Goal: Check status: Check status

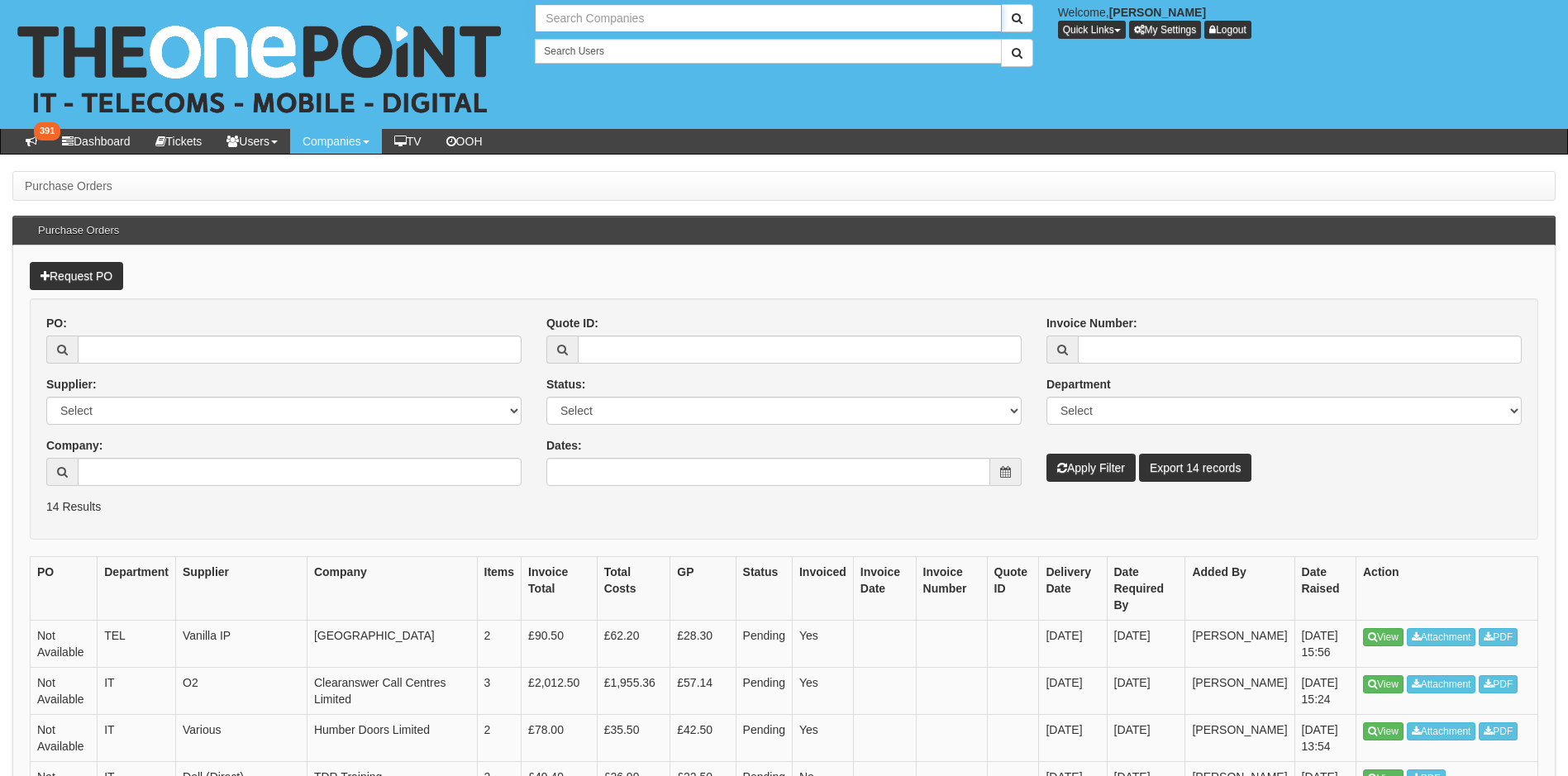
click at [674, 16] on input "text" at bounding box center [768, 19] width 466 height 29
type input "Eski"
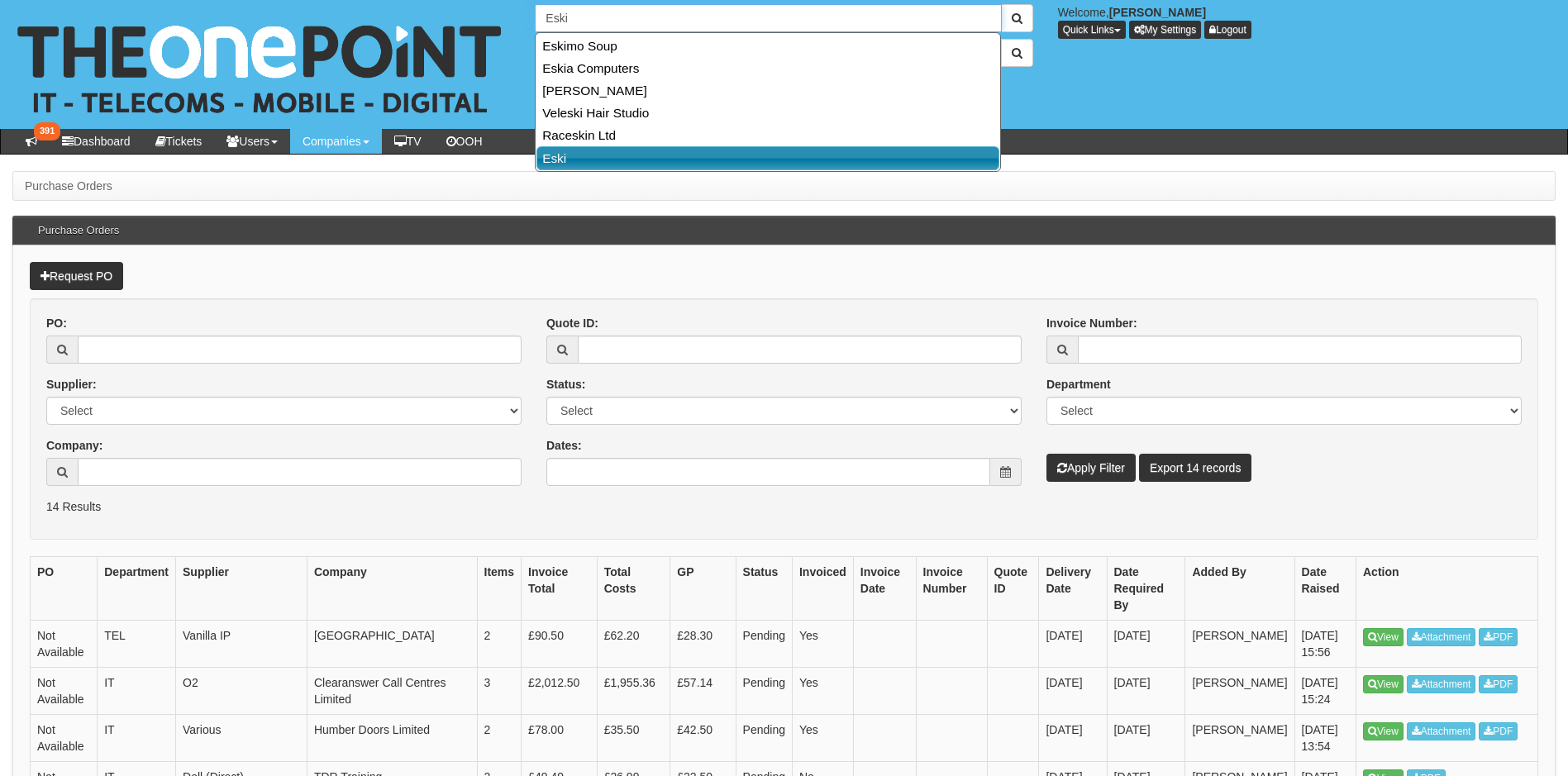
click at [570, 152] on link "Eski" at bounding box center [767, 158] width 463 height 24
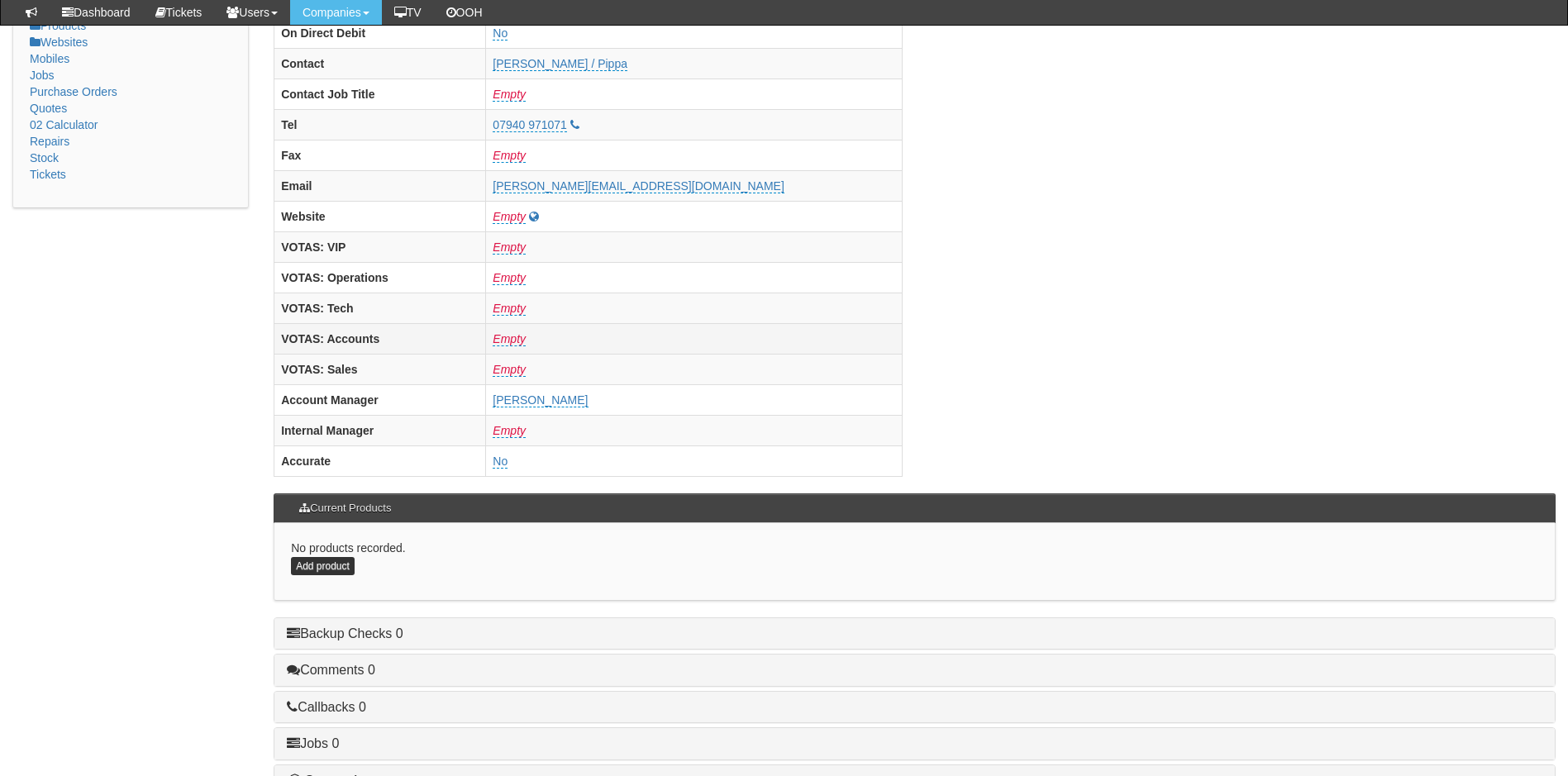
scroll to position [681, 0]
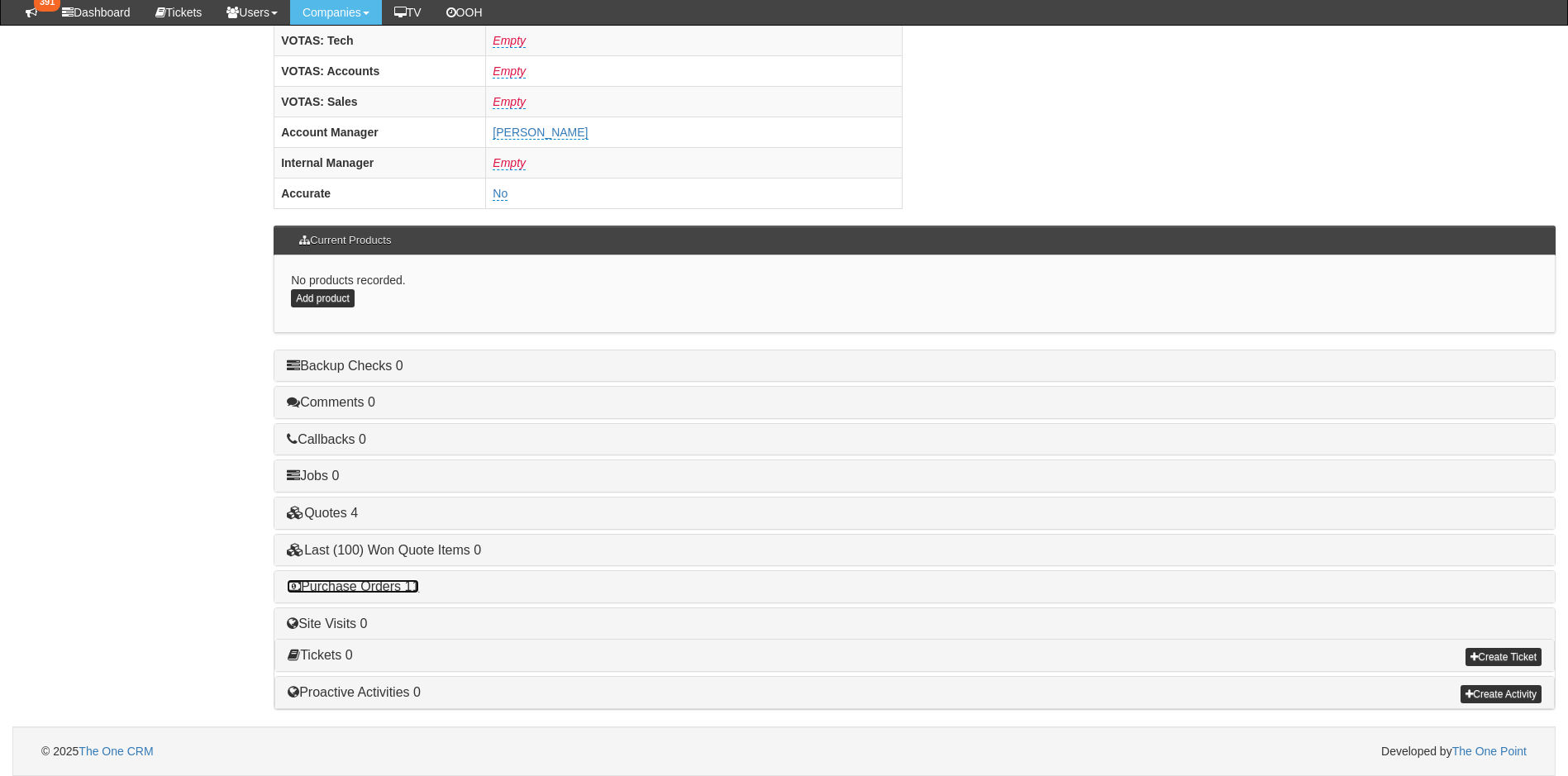
click at [385, 587] on link "Purchase Orders 11" at bounding box center [353, 587] width 132 height 14
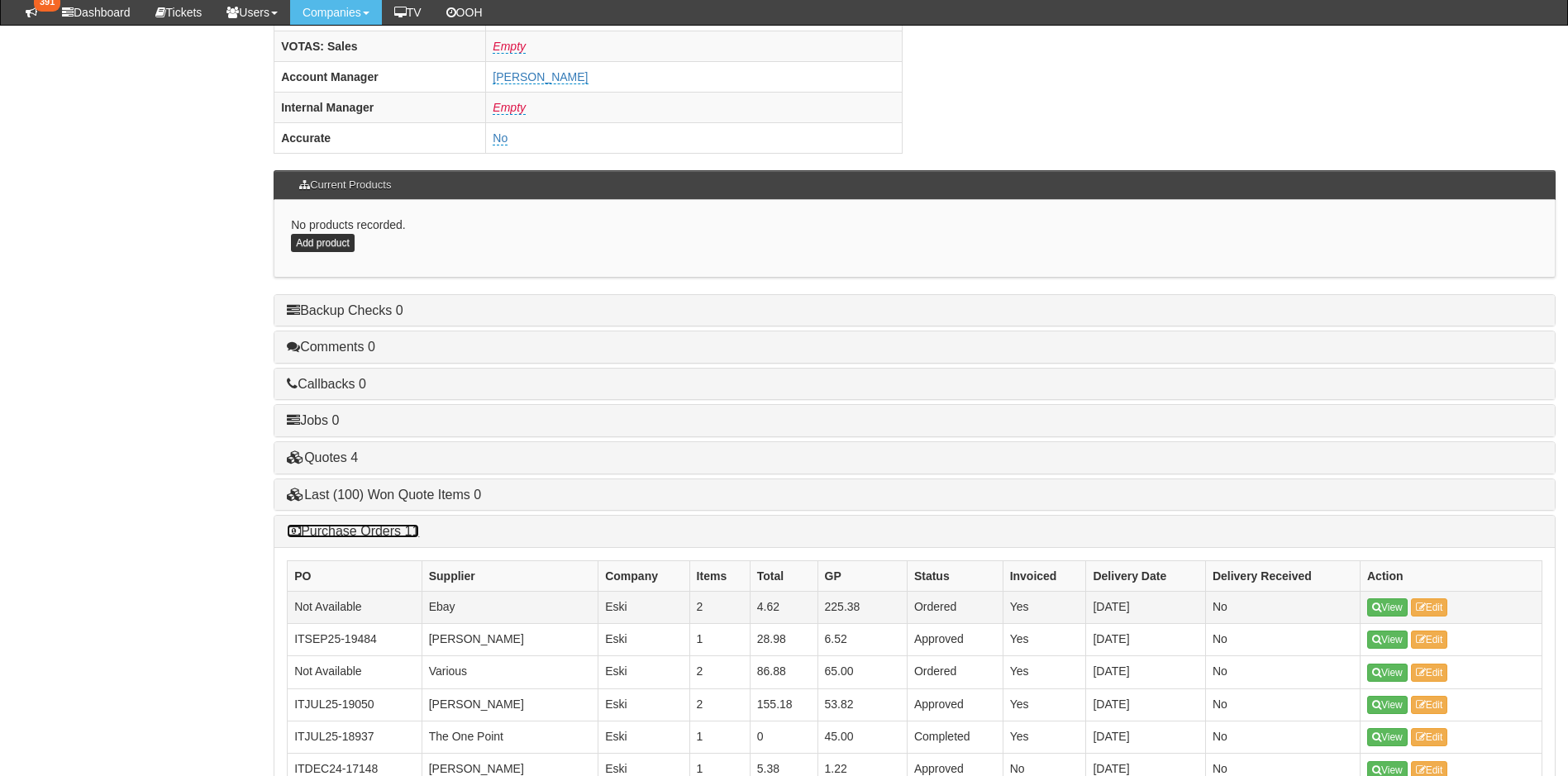
scroll to position [846, 0]
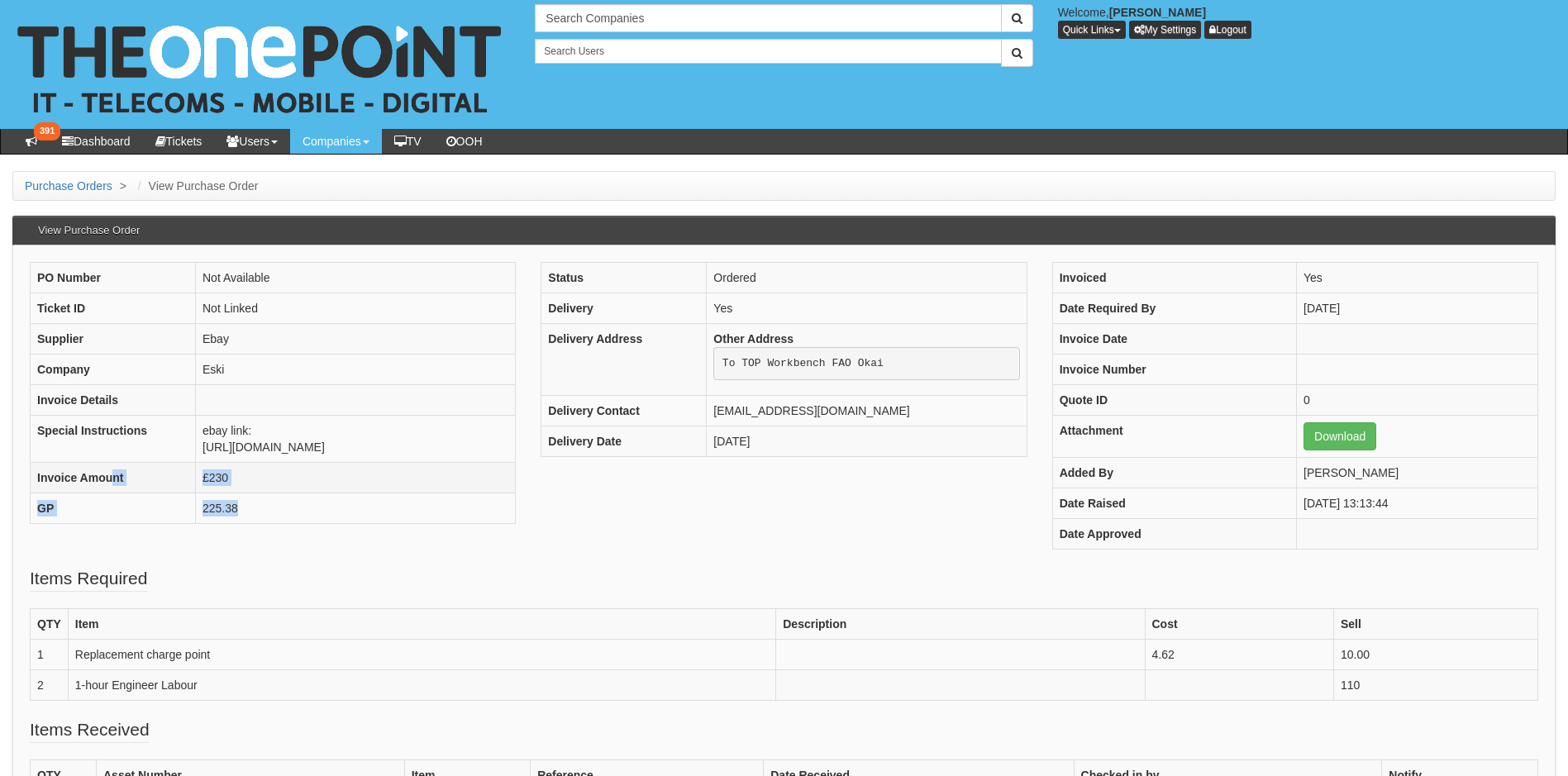
drag, startPoint x: 181, startPoint y: 575, endPoint x: 67, endPoint y: 557, distance: 115.4
click at [67, 524] on tbody "PO Number Not Available Ticket ID Not Linked Supplier Ebay Company Eski Invoice…" at bounding box center [273, 393] width 485 height 261
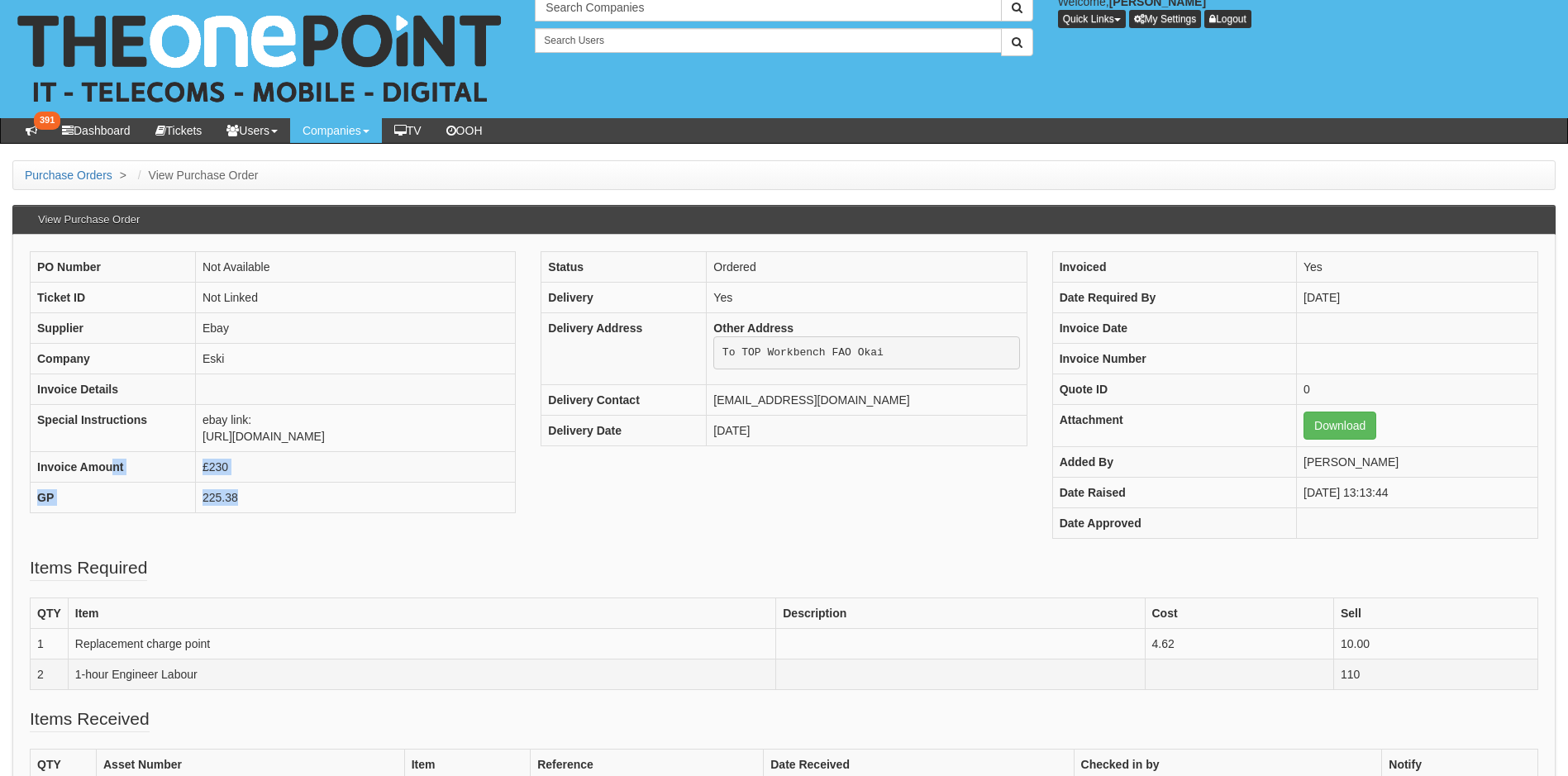
scroll to position [342, 0]
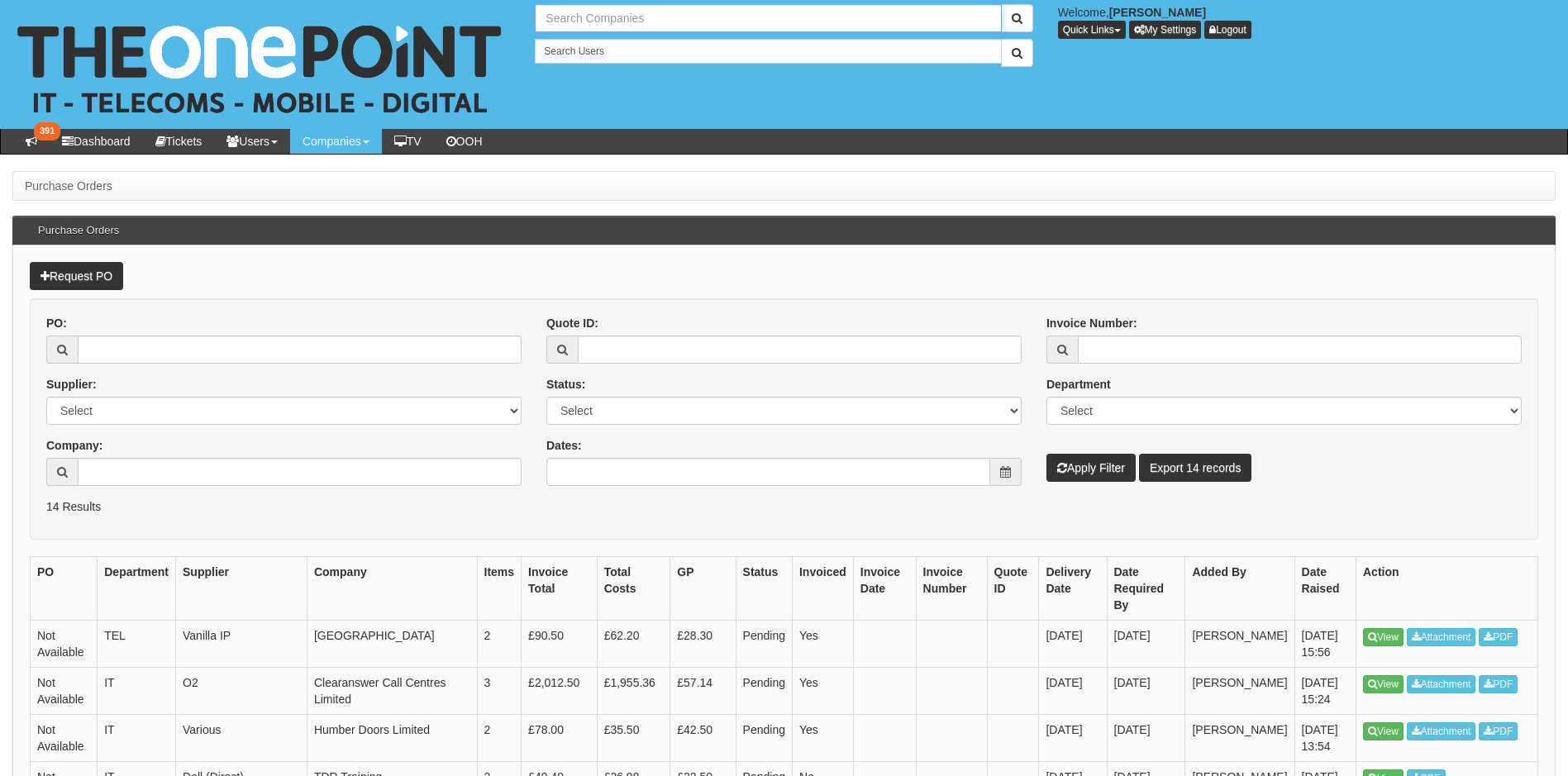
click at [600, 19] on input "text" at bounding box center [768, 19] width 466 height 29
type input "Eski"
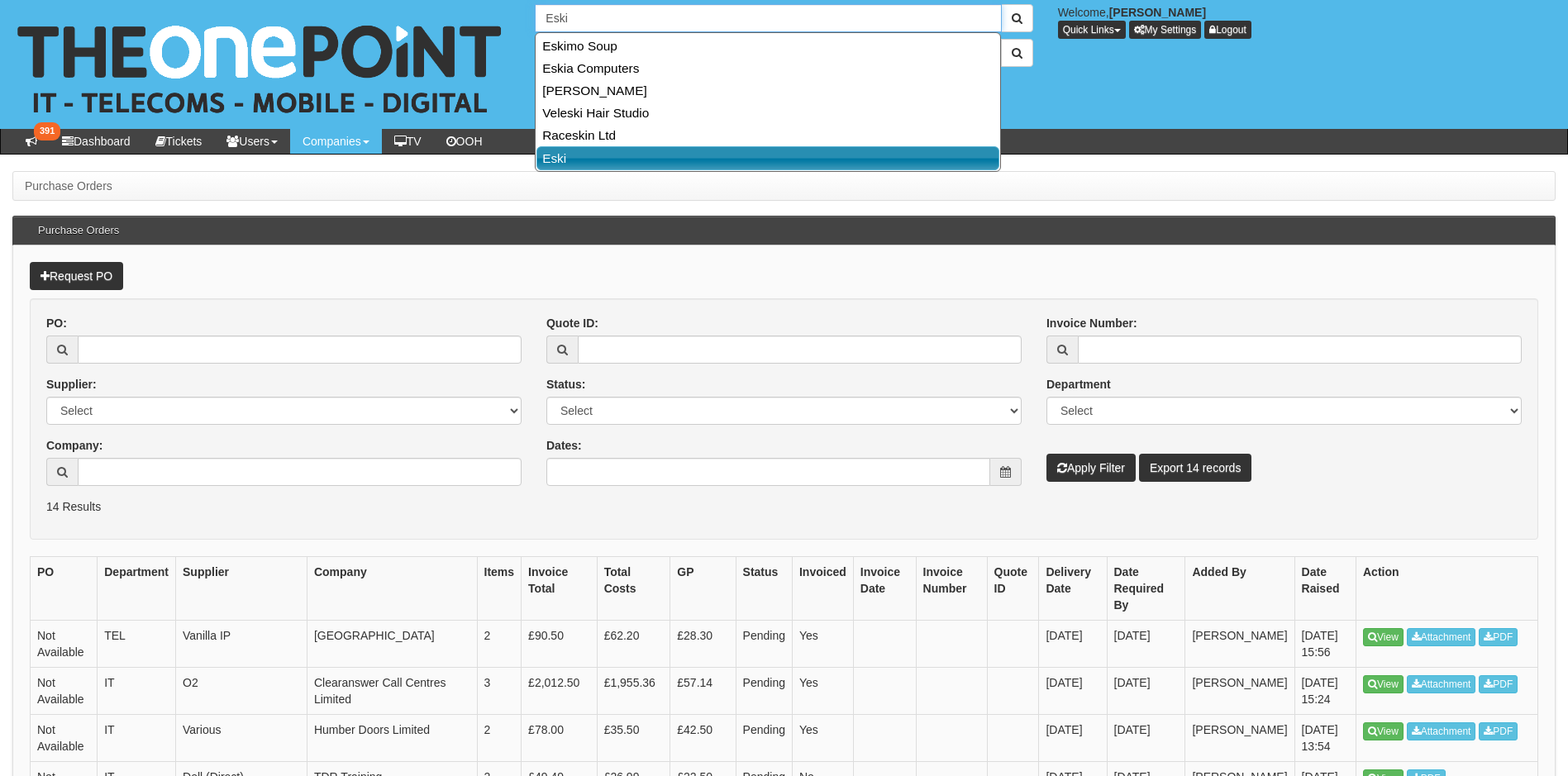
click at [570, 152] on link "Eski" at bounding box center [767, 158] width 463 height 24
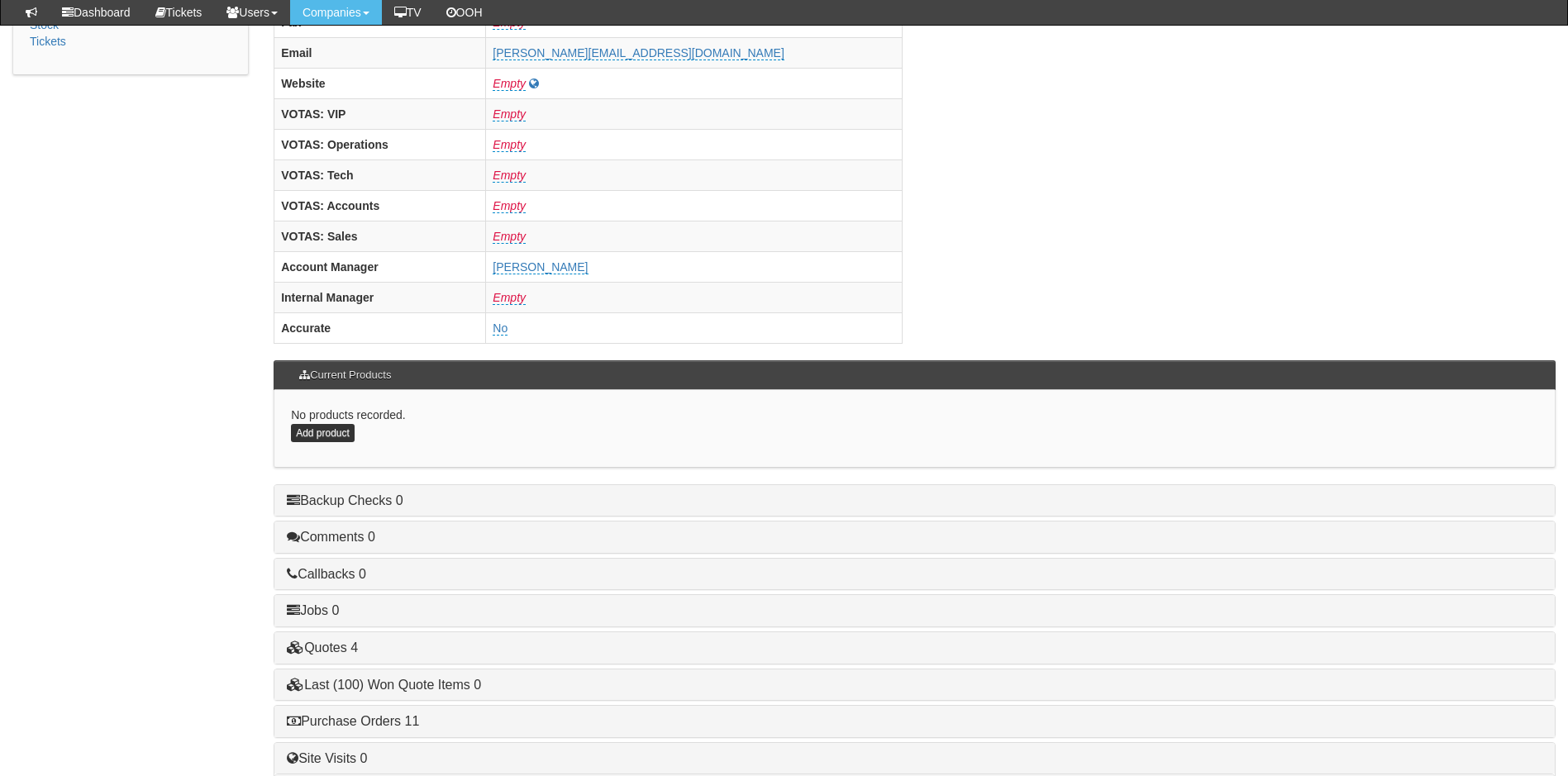
scroll to position [681, 0]
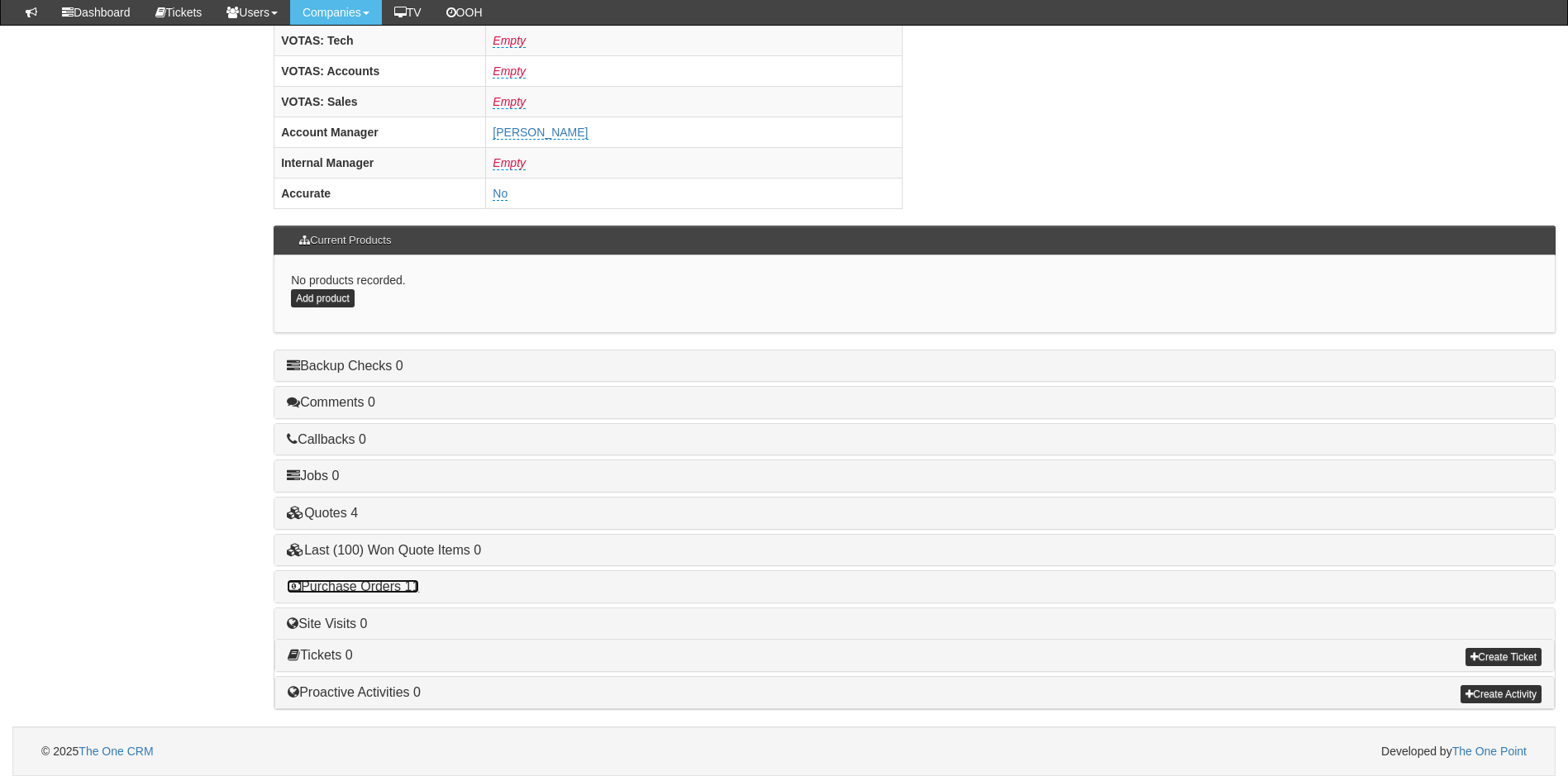
click at [362, 582] on link "Purchase Orders 11" at bounding box center [353, 587] width 132 height 14
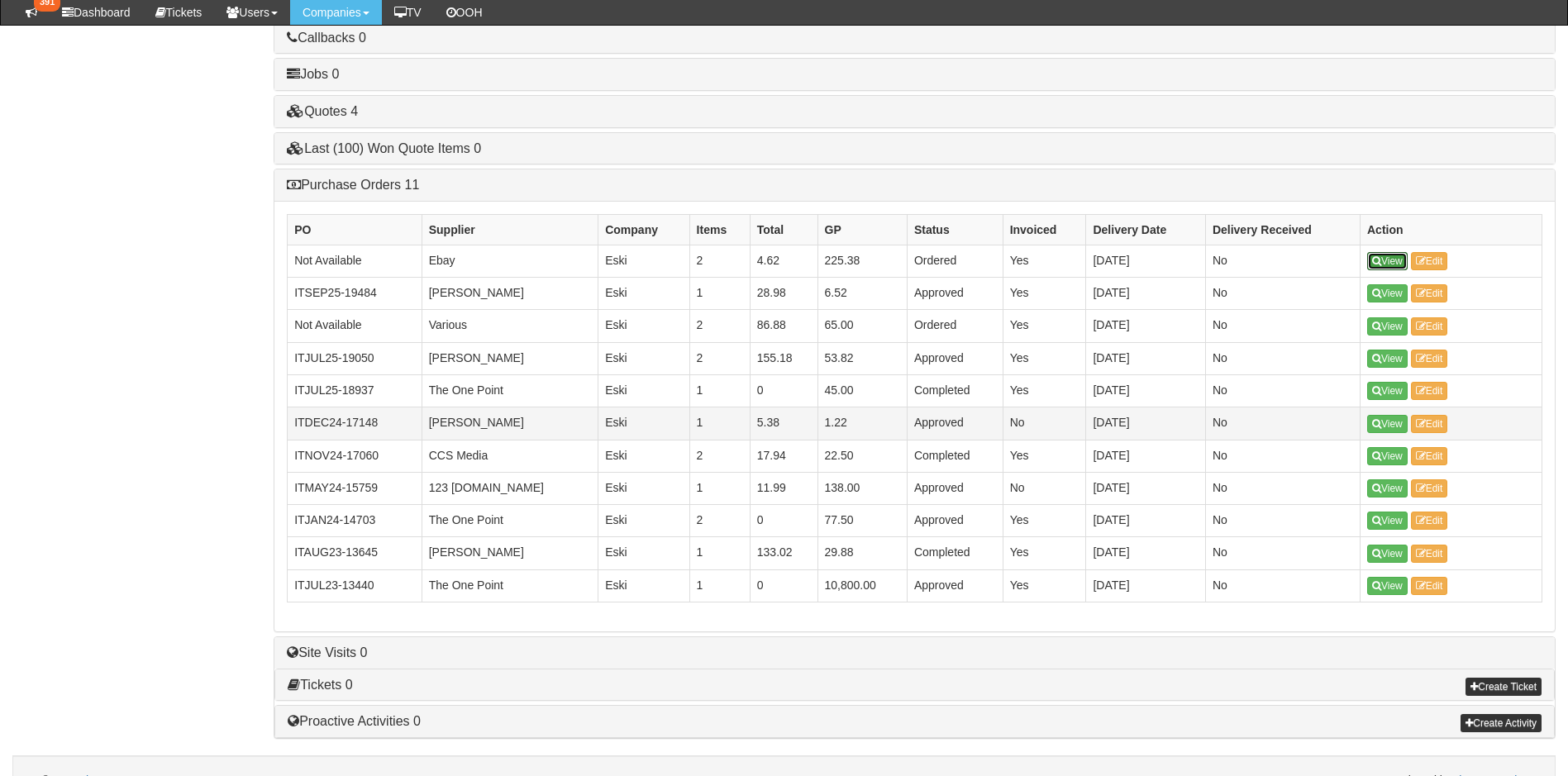
scroll to position [1094, 0]
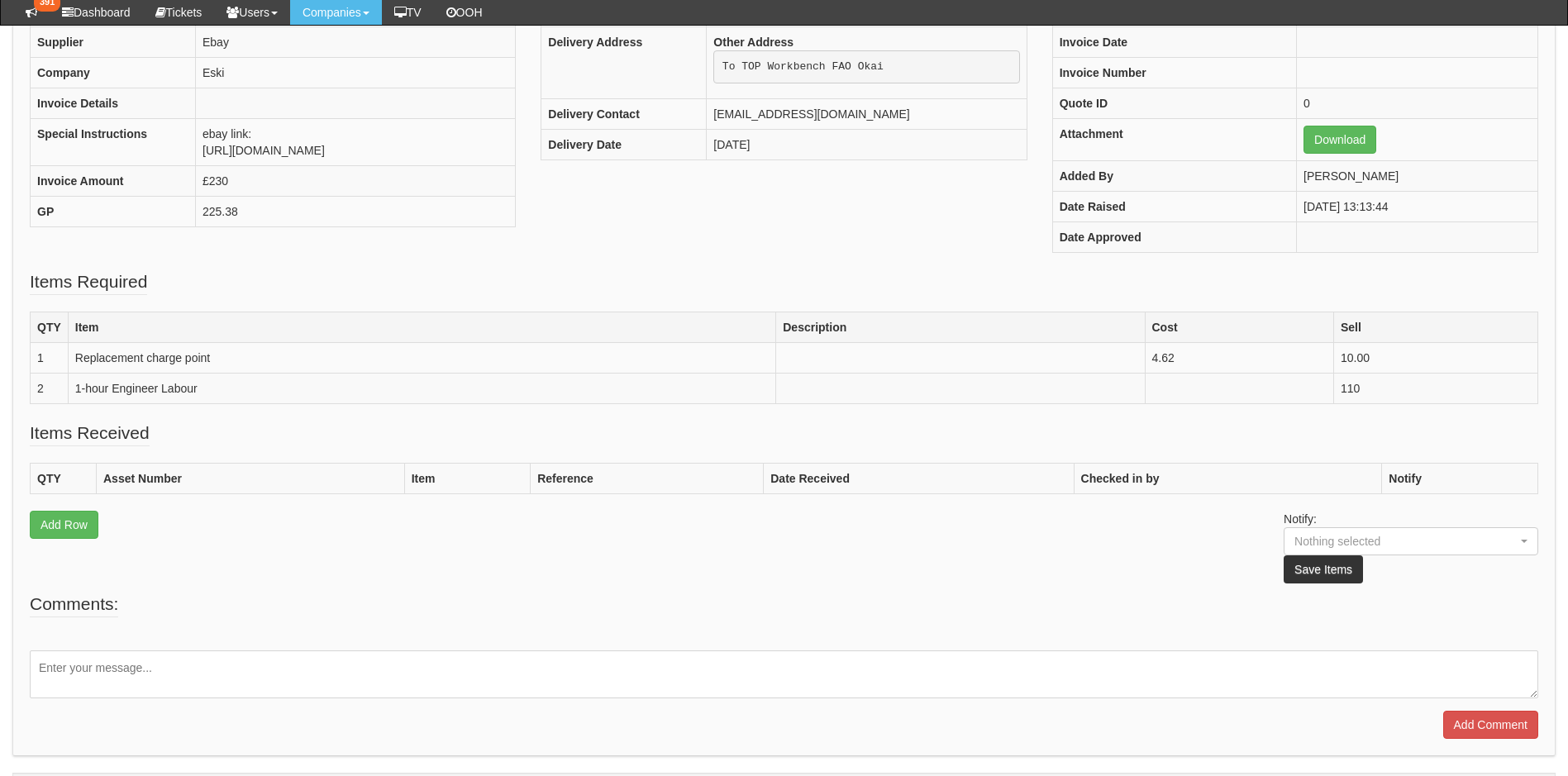
scroll to position [331, 0]
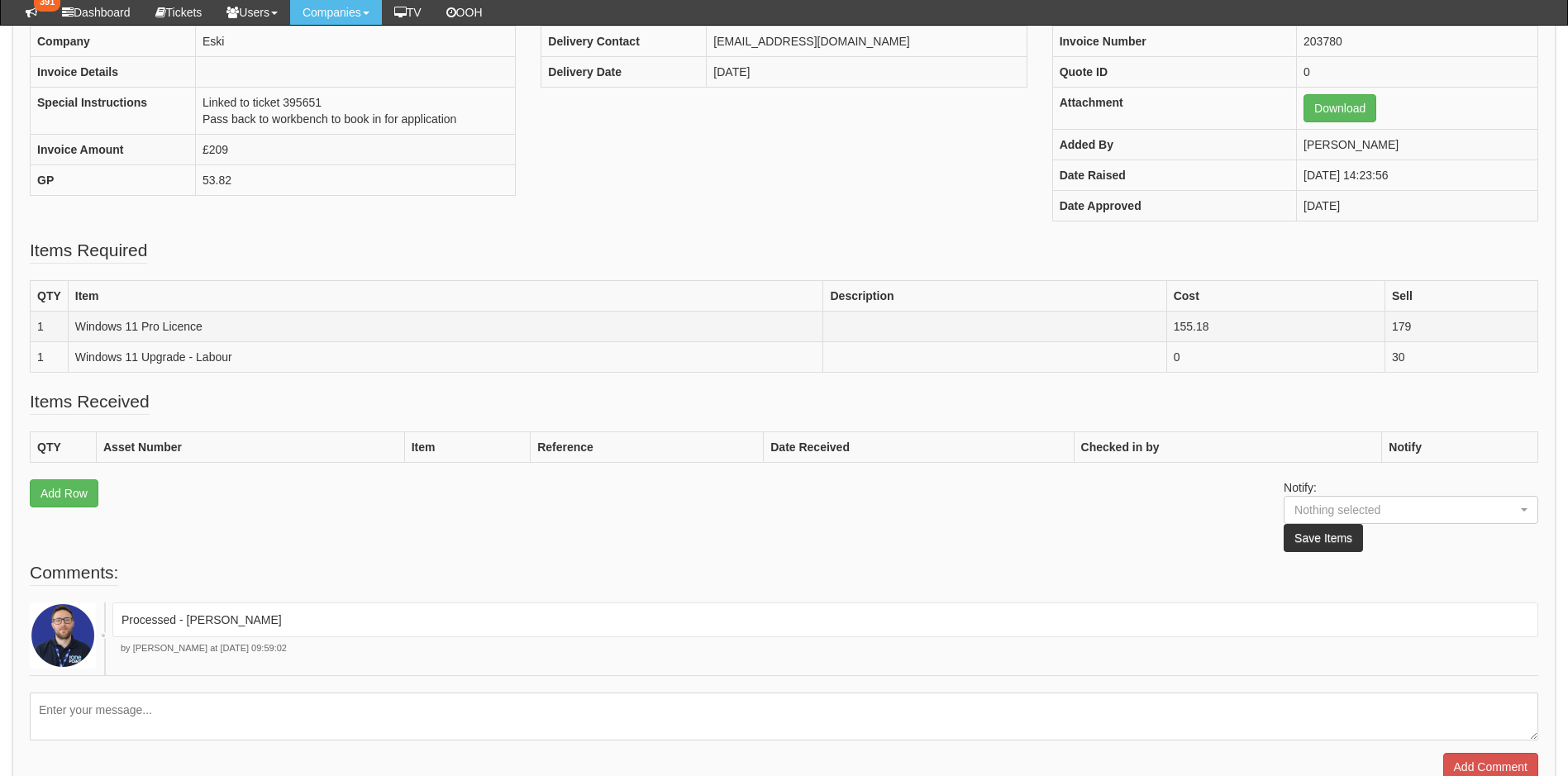
scroll to position [209, 0]
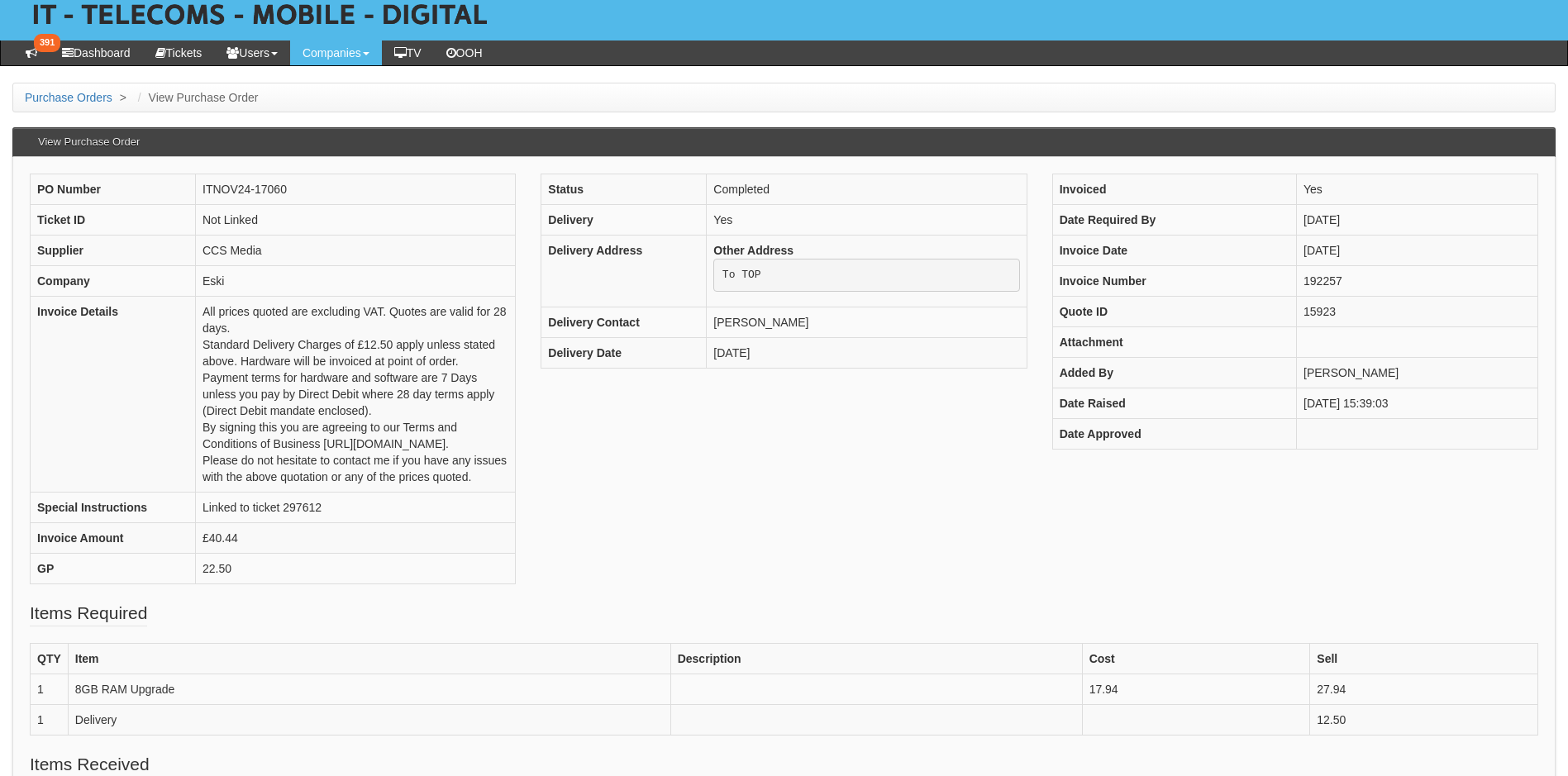
scroll to position [331, 0]
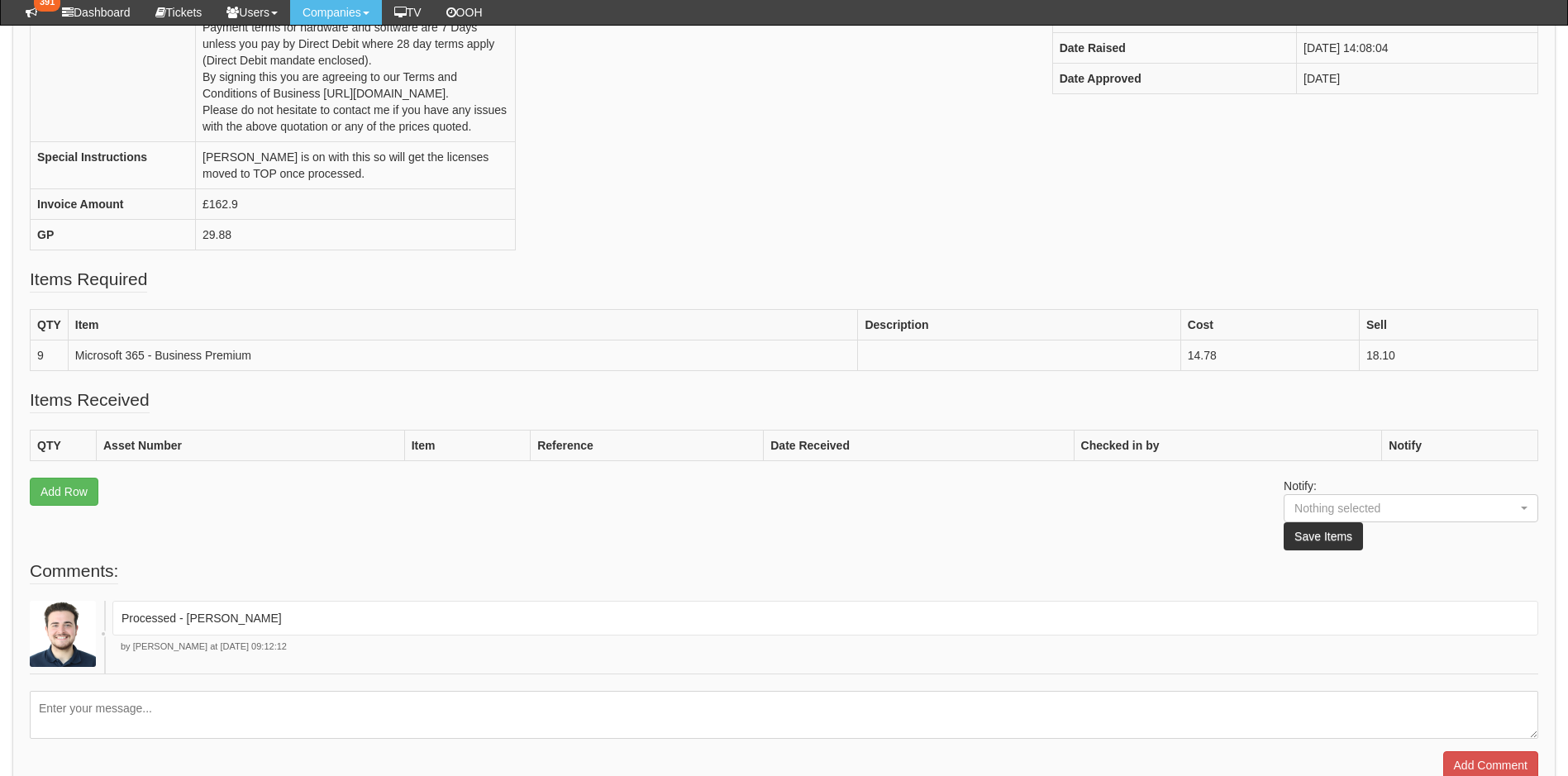
scroll to position [83, 0]
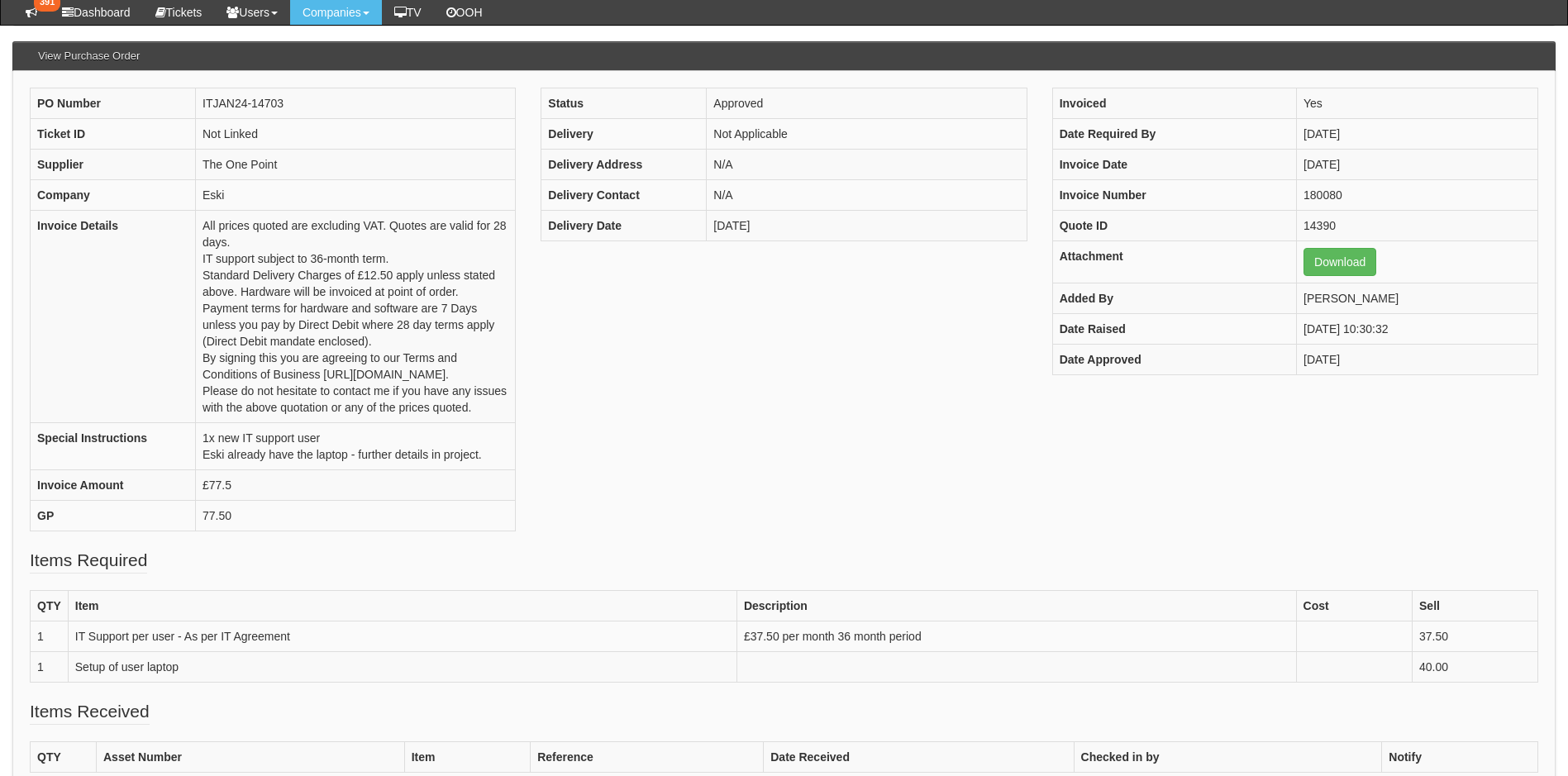
scroll to position [413, 0]
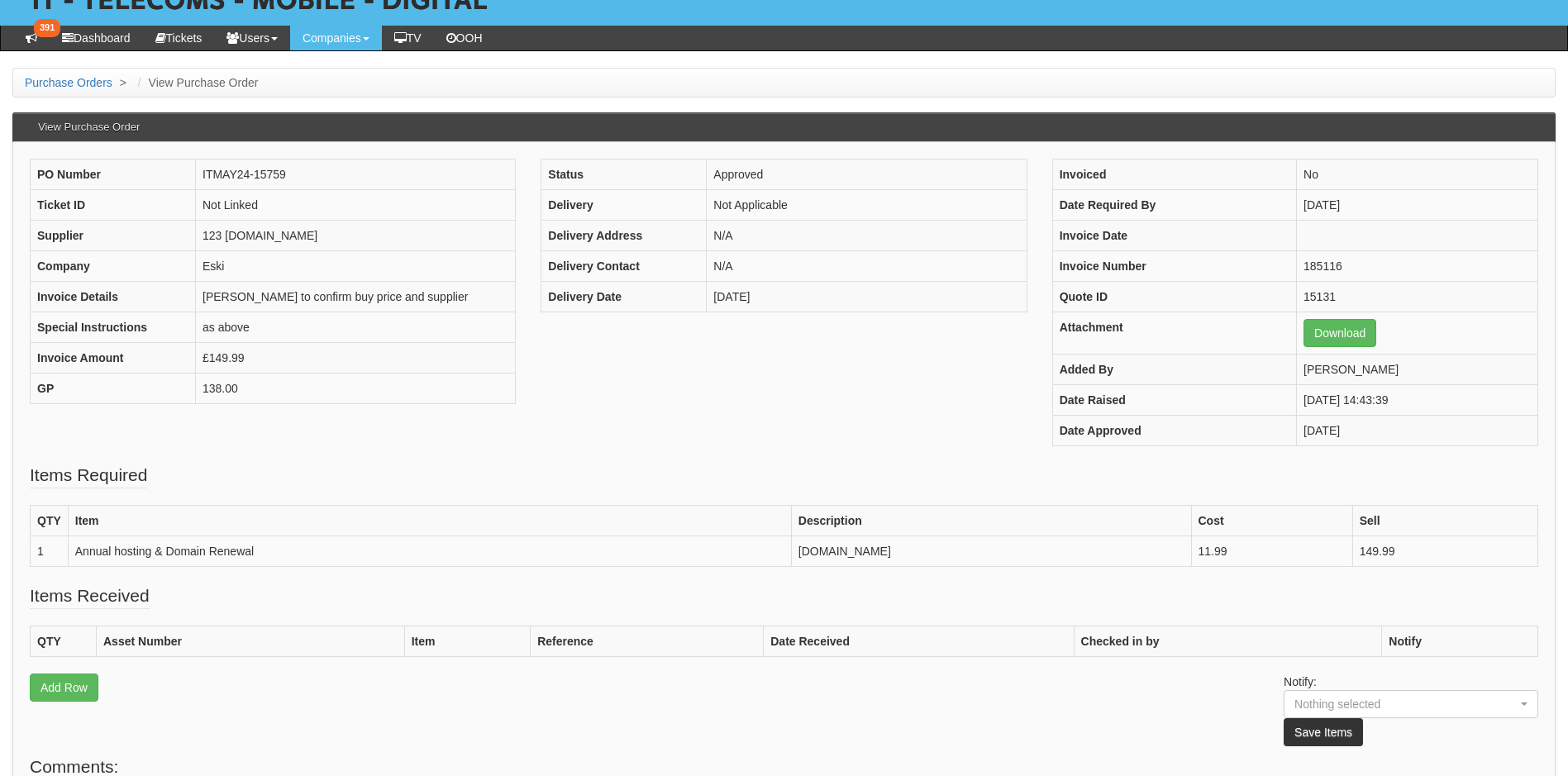
scroll to position [270, 0]
